Goal: Find contact information: Find contact information

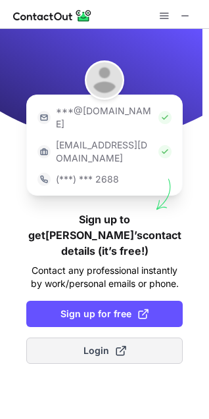
click at [85, 344] on span "Login" at bounding box center [104, 350] width 43 height 13
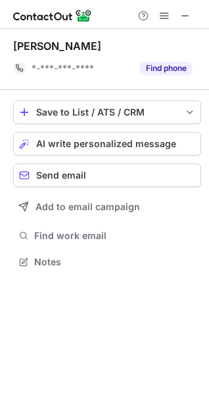
scroll to position [252, 209]
drag, startPoint x: 108, startPoint y: 45, endPoint x: 5, endPoint y: 50, distance: 103.2
click at [6, 51] on div "[PERSON_NAME] *-***-***-**** Find phone Save to List / ATS / CRM List Select Le…" at bounding box center [104, 155] width 209 height 253
copy div "[PERSON_NAME]"
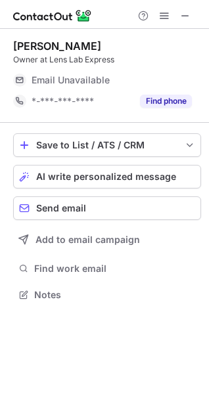
scroll to position [285, 209]
click at [184, 15] on span at bounding box center [185, 16] width 11 height 11
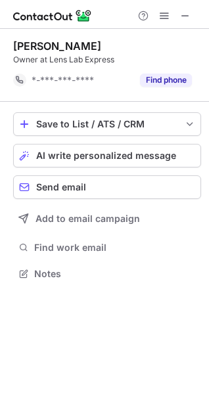
scroll to position [265, 209]
click at [184, 14] on span at bounding box center [185, 16] width 11 height 11
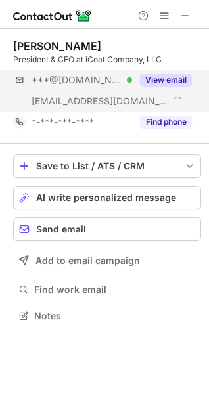
scroll to position [306, 209]
click at [70, 79] on span "***@yahoo.com" at bounding box center [77, 80] width 91 height 12
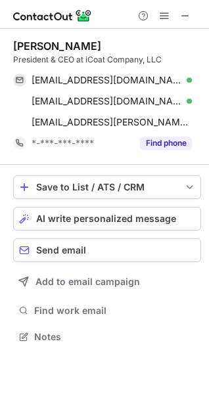
scroll to position [328, 209]
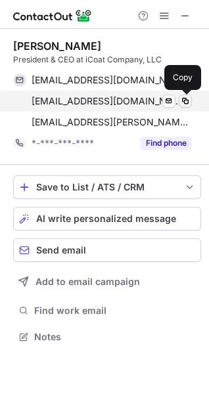
click at [185, 100] on span at bounding box center [185, 101] width 11 height 11
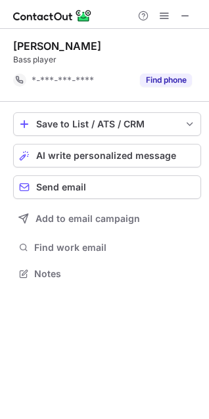
scroll to position [265, 209]
